Goal: Transaction & Acquisition: Purchase product/service

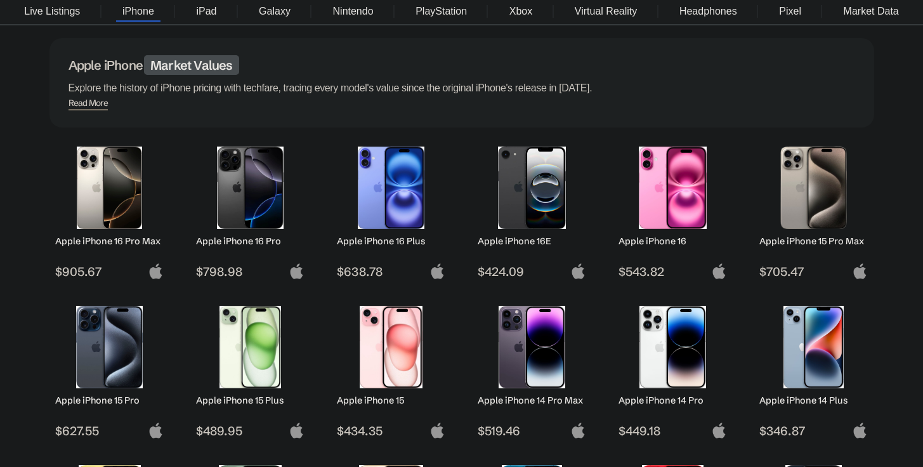
scroll to position [95, 0]
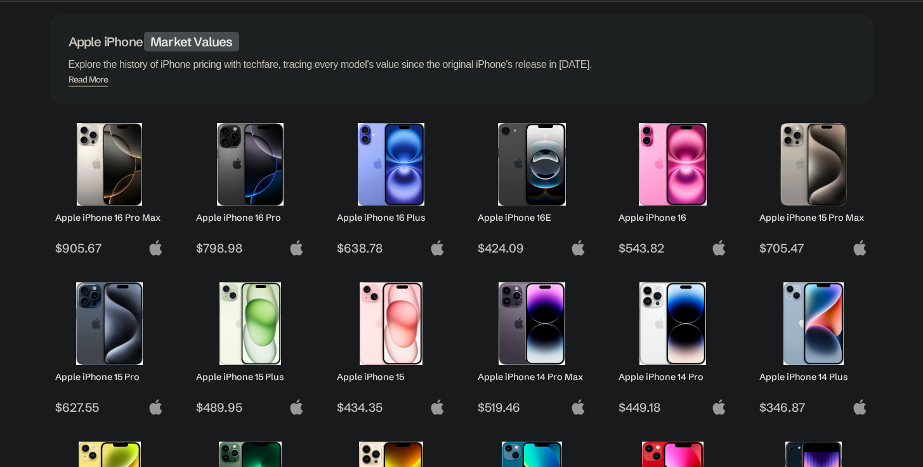
click at [800, 171] on img at bounding box center [813, 164] width 89 height 82
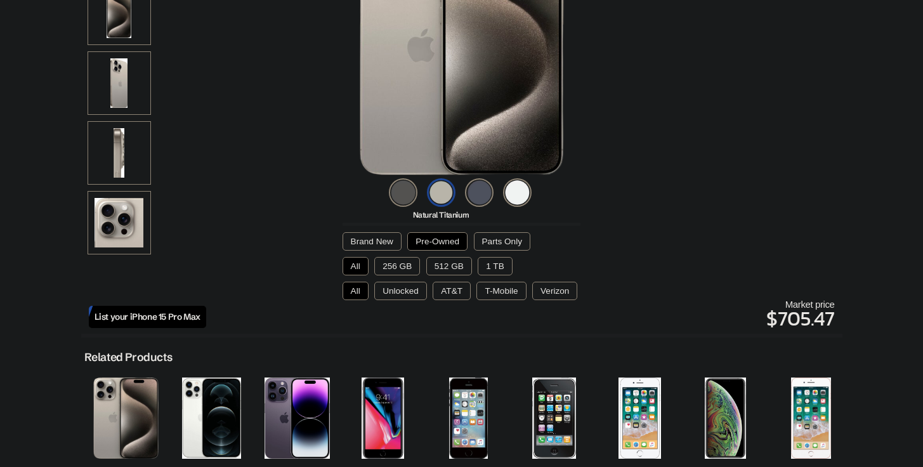
click at [398, 191] on img at bounding box center [403, 192] width 29 height 29
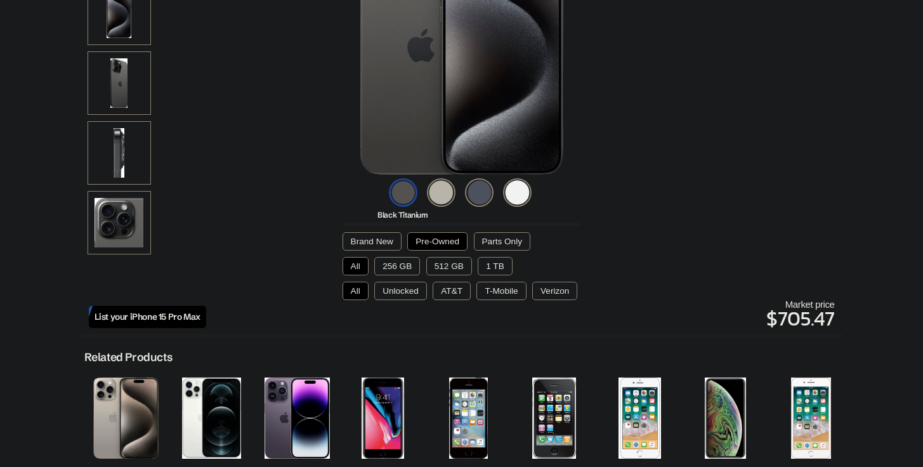
click at [398, 191] on img at bounding box center [403, 192] width 29 height 29
click at [428, 237] on button "Pre-Owned" at bounding box center [437, 241] width 60 height 18
click at [428, 238] on button "Pre-Owned" at bounding box center [437, 241] width 60 height 18
click at [439, 264] on button "512 GB" at bounding box center [449, 266] width 46 height 18
click at [402, 293] on button "Unlocked" at bounding box center [400, 291] width 53 height 18
